Goal: Communication & Community: Answer question/provide support

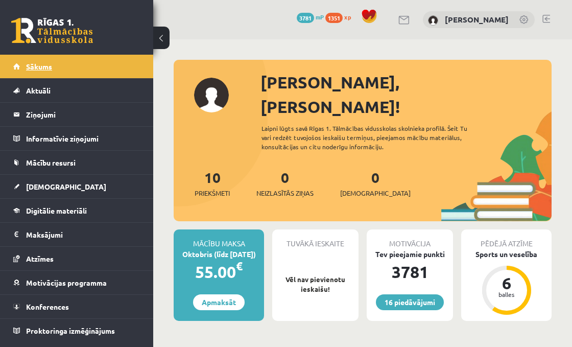
click at [82, 58] on link "Sākums" at bounding box center [76, 67] width 127 height 24
click at [71, 74] on link "Sākums" at bounding box center [76, 67] width 127 height 24
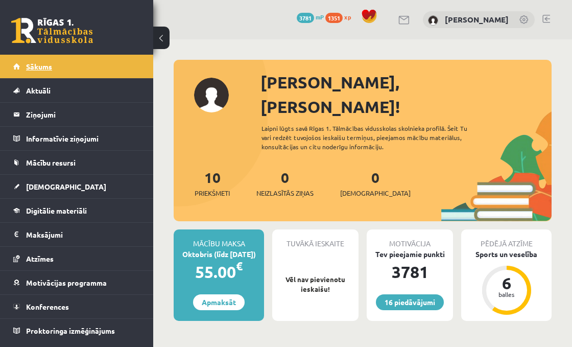
click at [106, 71] on link "Sākums" at bounding box center [76, 67] width 127 height 24
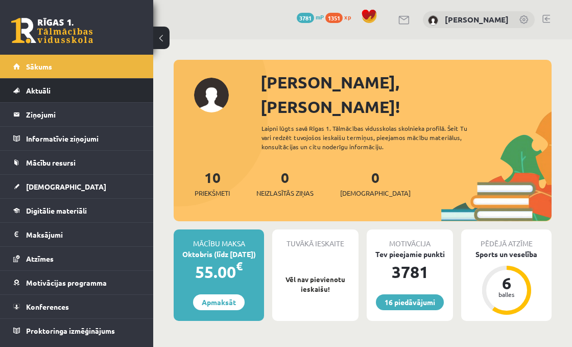
click at [31, 78] on li "Aktuāli Kā mācīties eSKOLĀ Kontakti Normatīvie akti Online konsultācijas Skolot…" at bounding box center [76, 90] width 153 height 25
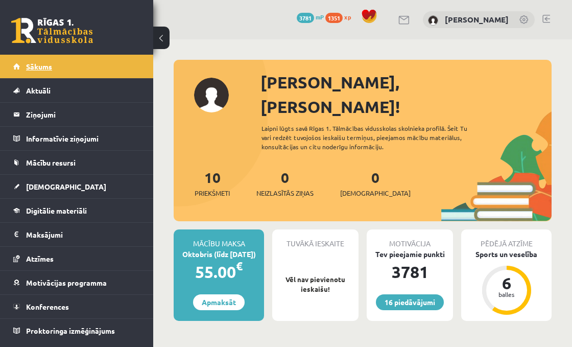
click at [34, 74] on link "Sākums" at bounding box center [76, 67] width 127 height 24
click at [65, 74] on link "Sākums" at bounding box center [76, 67] width 127 height 24
click at [88, 67] on link "Sākums" at bounding box center [76, 67] width 127 height 24
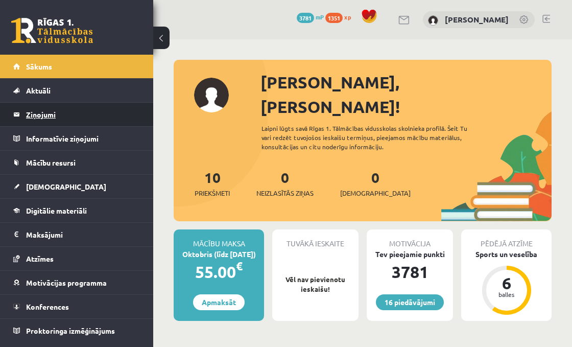
click at [53, 106] on legend "Ziņojumi 0" at bounding box center [83, 115] width 114 height 24
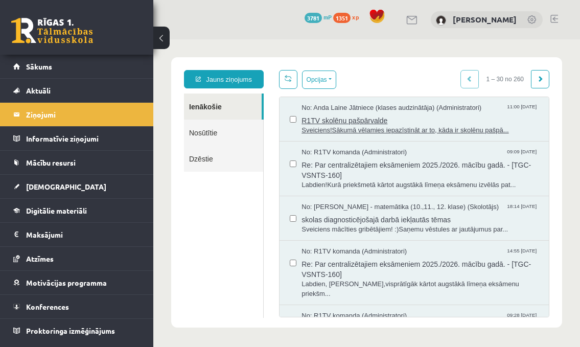
click at [313, 121] on span "R1TV skolēnu pašpārvalde" at bounding box center [419, 119] width 237 height 13
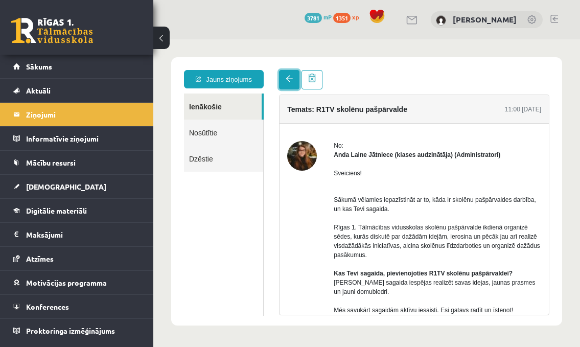
click at [291, 78] on span at bounding box center [289, 78] width 7 height 7
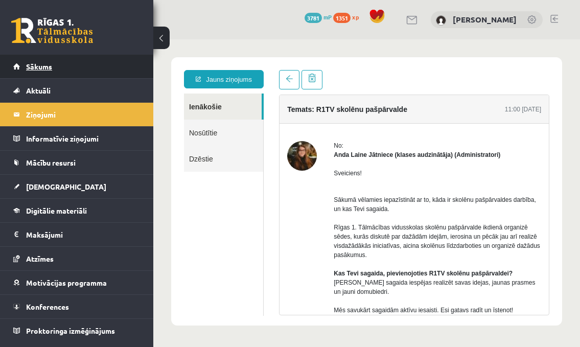
click at [58, 68] on link "Sākums" at bounding box center [76, 67] width 127 height 24
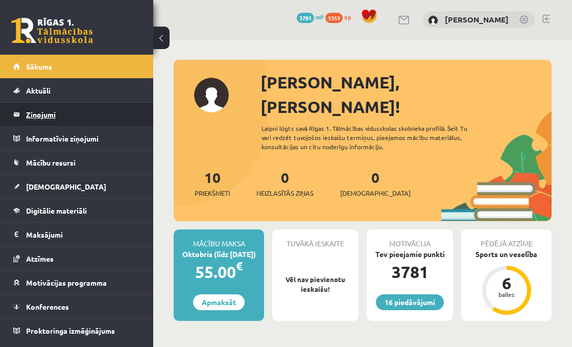
click at [82, 111] on legend "Ziņojumi 0" at bounding box center [83, 115] width 114 height 24
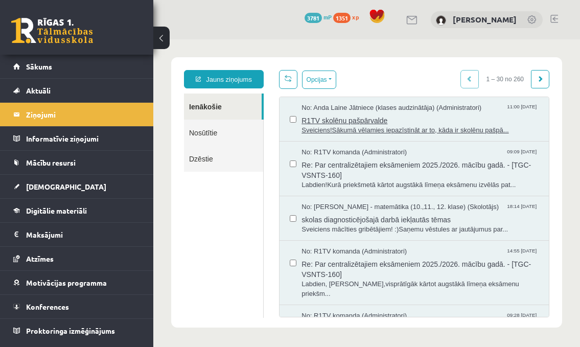
click at [407, 128] on span "Sveiciens!Sākumā vēlamies iepazīstināt ar to, kāda ir skolēnu pašpā..." at bounding box center [419, 131] width 237 height 10
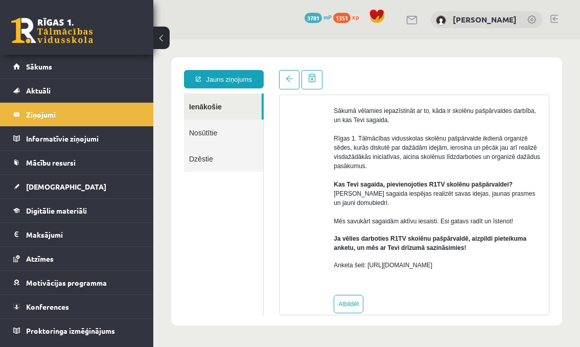
scroll to position [102, 0]
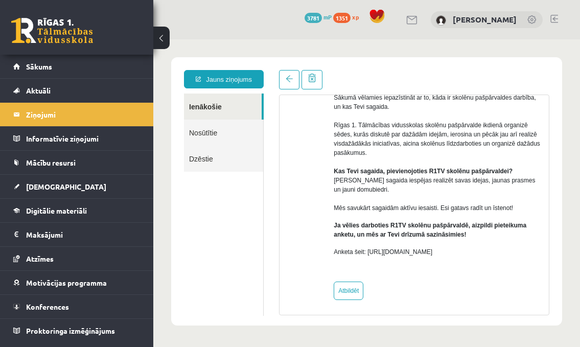
drag, startPoint x: 452, startPoint y: 260, endPoint x: 366, endPoint y: 253, distance: 85.6
click at [366, 253] on p "Anketa šeit: https://forms.gle/KiGbehqJisokGurV9" at bounding box center [437, 251] width 207 height 9
drag, startPoint x: 458, startPoint y: 261, endPoint x: 464, endPoint y: 256, distance: 7.7
click at [460, 261] on div "Sveiciens! Sākumā vēlamies iepazīstināt ar to, kāda ir skolēnu pašpārvaldes dar…" at bounding box center [437, 165] width 207 height 217
drag, startPoint x: 472, startPoint y: 250, endPoint x: 367, endPoint y: 251, distance: 104.2
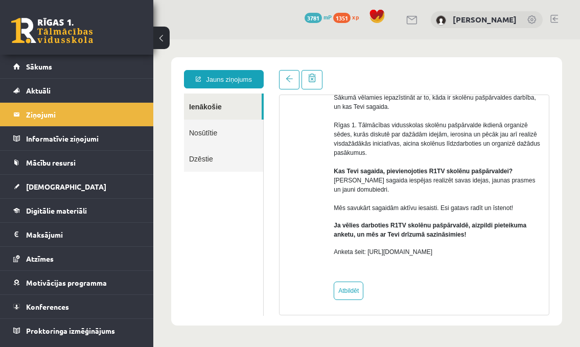
click at [367, 251] on p "Anketa šeit: https://forms.gle/KiGbehqJisokGurV9" at bounding box center [437, 251] width 207 height 9
copy p "https://forms.gle/KiGbehqJisokGurV9"
click at [76, 66] on link "Sākums" at bounding box center [76, 67] width 127 height 24
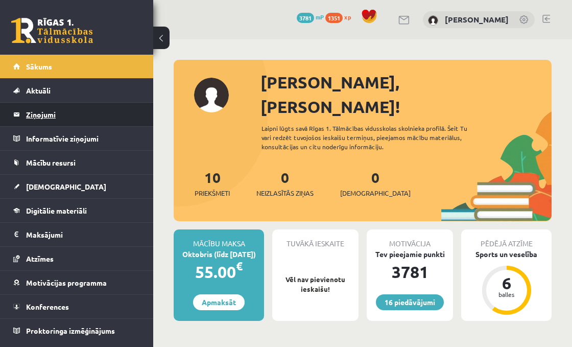
click at [84, 116] on legend "Ziņojumi 0" at bounding box center [83, 115] width 114 height 24
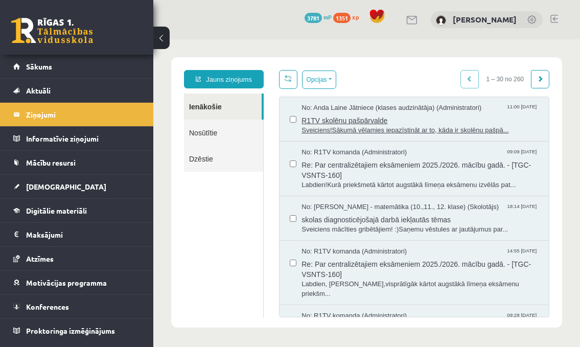
click at [381, 127] on span "Sveiciens!Sākumā vēlamies iepazīstināt ar to, kāda ir skolēnu pašpā..." at bounding box center [419, 131] width 237 height 10
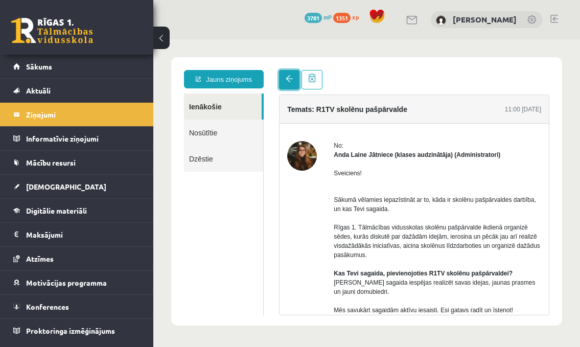
click at [292, 78] on span at bounding box center [289, 78] width 7 height 7
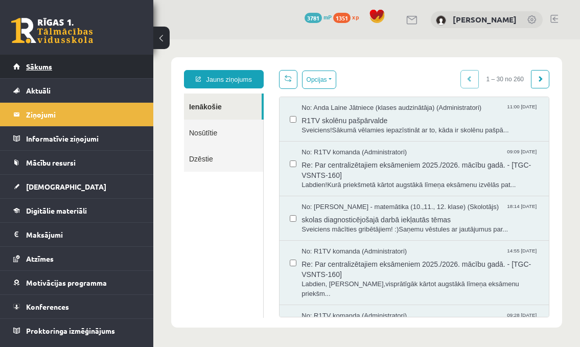
click at [82, 57] on link "Sākums" at bounding box center [76, 67] width 127 height 24
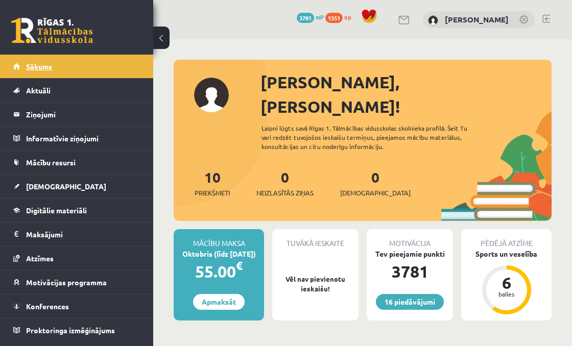
click at [95, 59] on link "Sākums" at bounding box center [76, 67] width 127 height 24
click at [546, 19] on link at bounding box center [547, 19] width 8 height 8
